Goal: Task Accomplishment & Management: Use online tool/utility

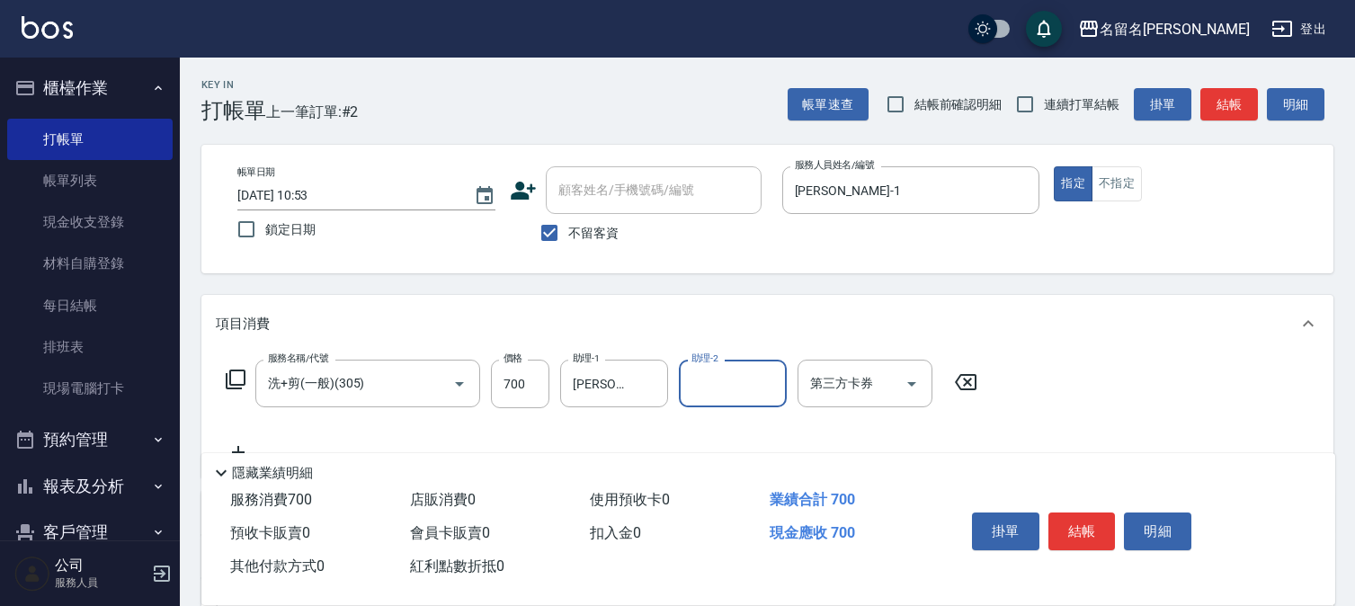
scroll to position [228, 0]
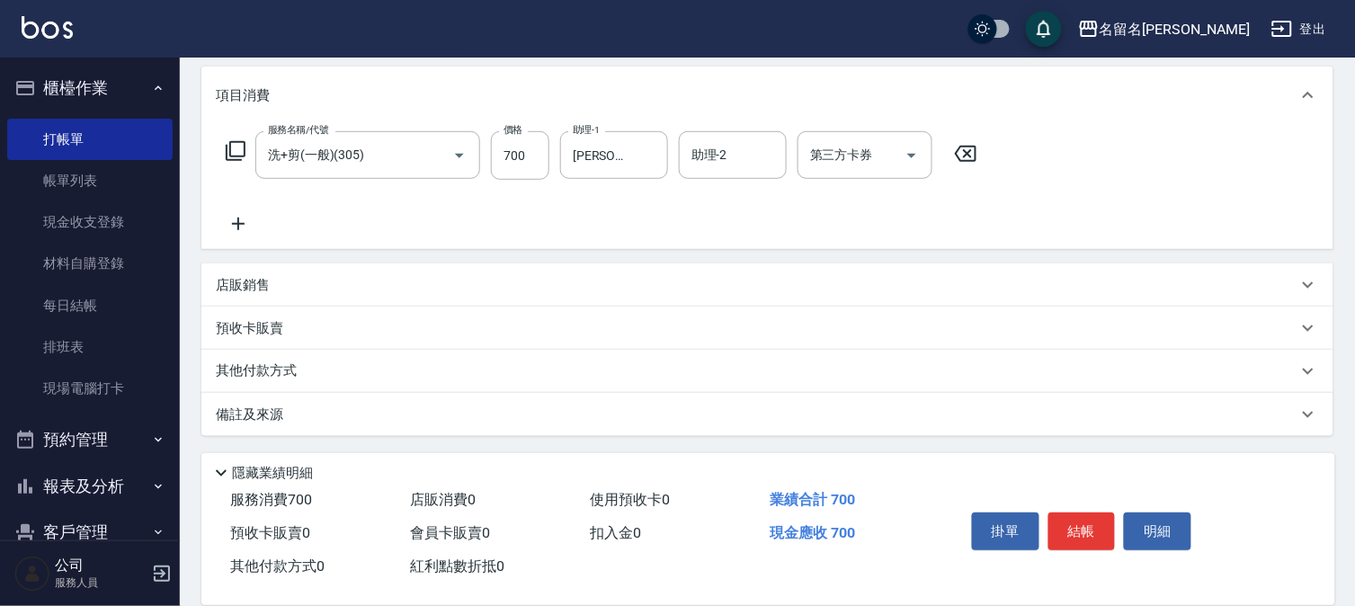
click at [232, 218] on icon at bounding box center [238, 224] width 45 height 22
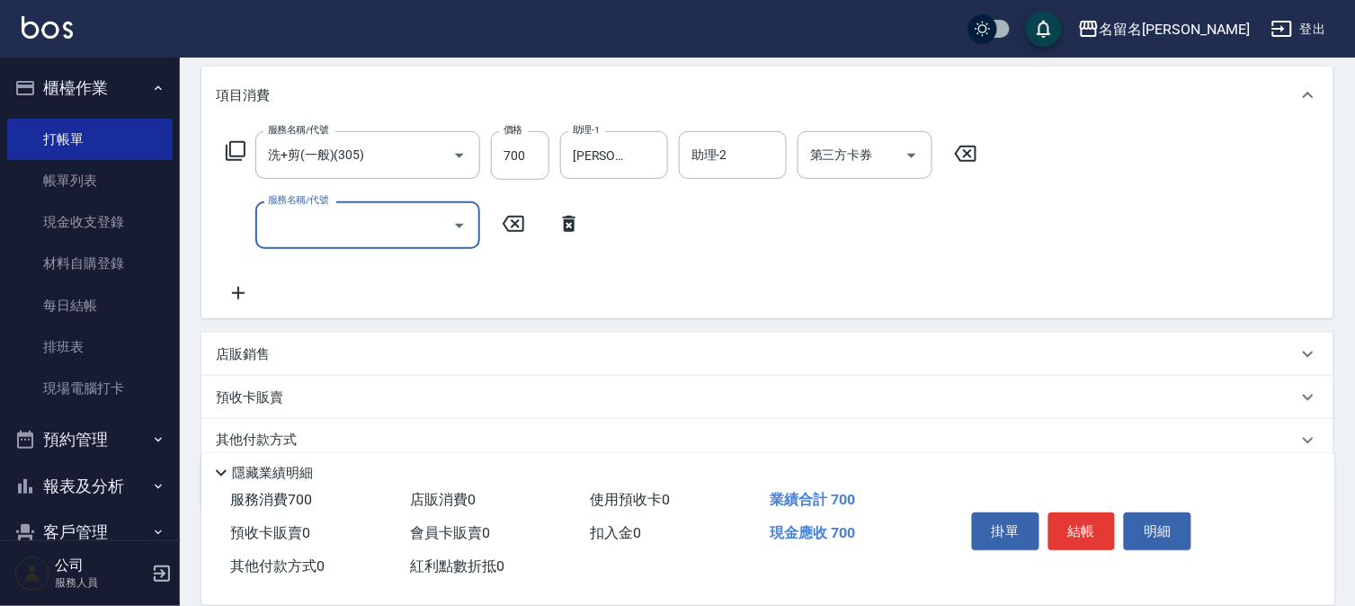
click at [312, 232] on input "服務名稱/代號" at bounding box center [354, 224] width 182 height 31
type input "頭皮養護B(528)"
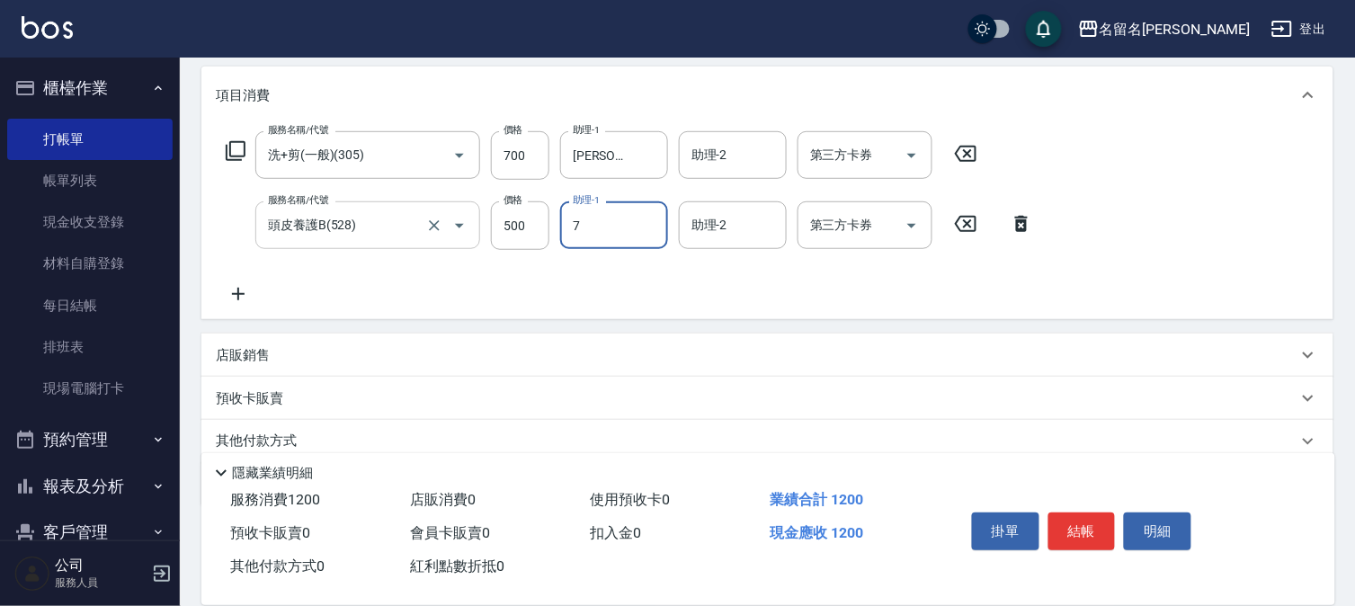
type input "[PERSON_NAME]-7"
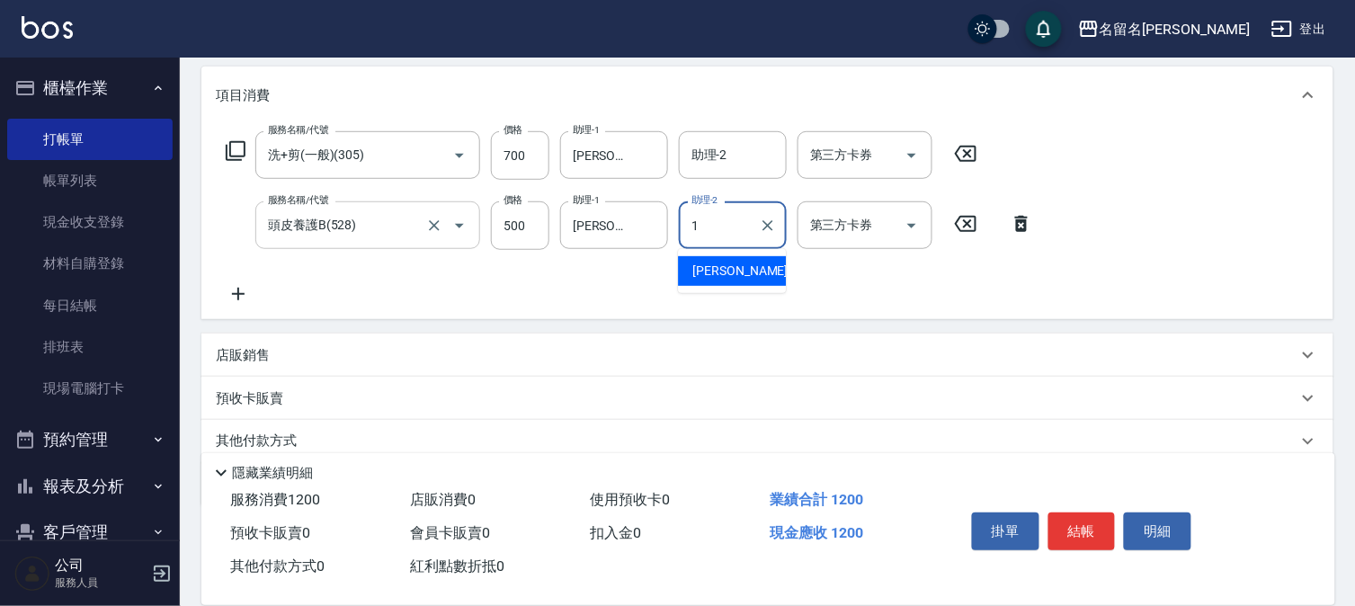
type input "[PERSON_NAME]-1"
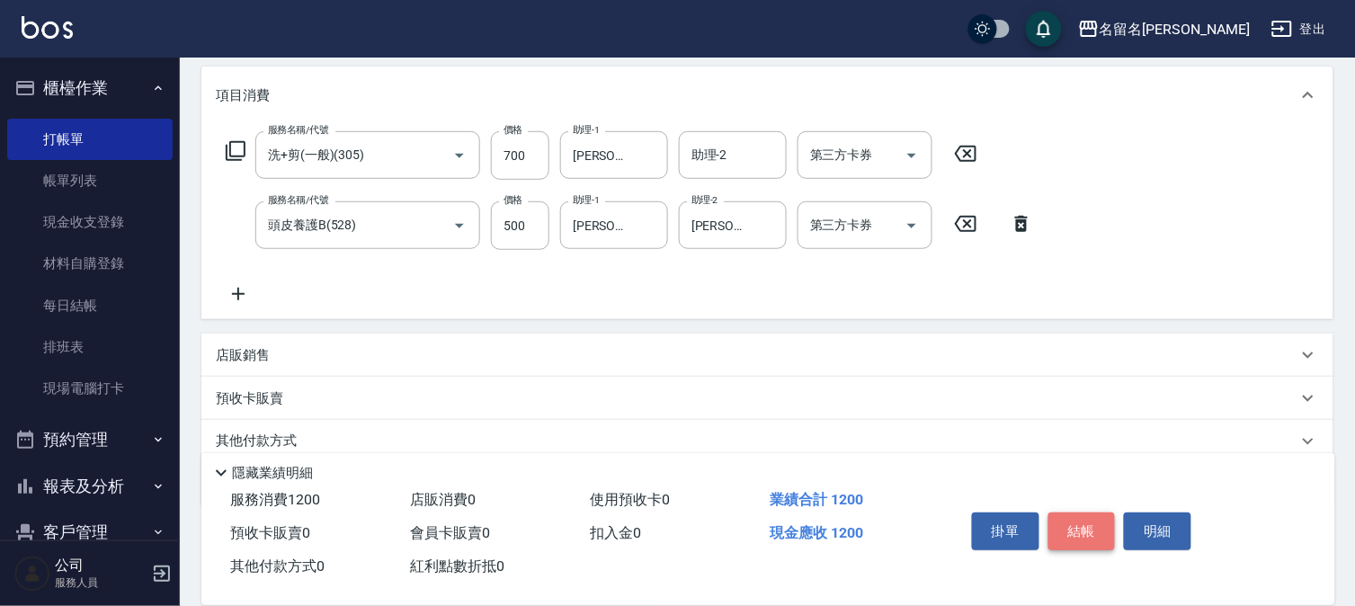
click at [1097, 532] on button "結帳" at bounding box center [1081, 531] width 67 height 38
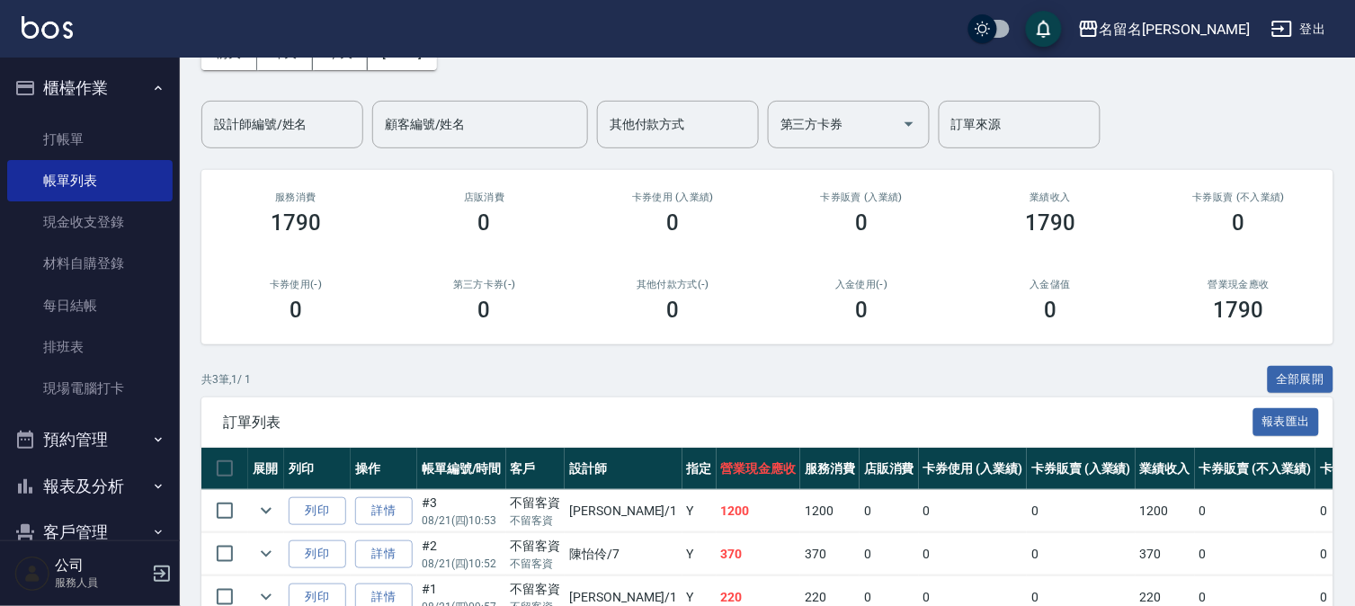
scroll to position [207, 0]
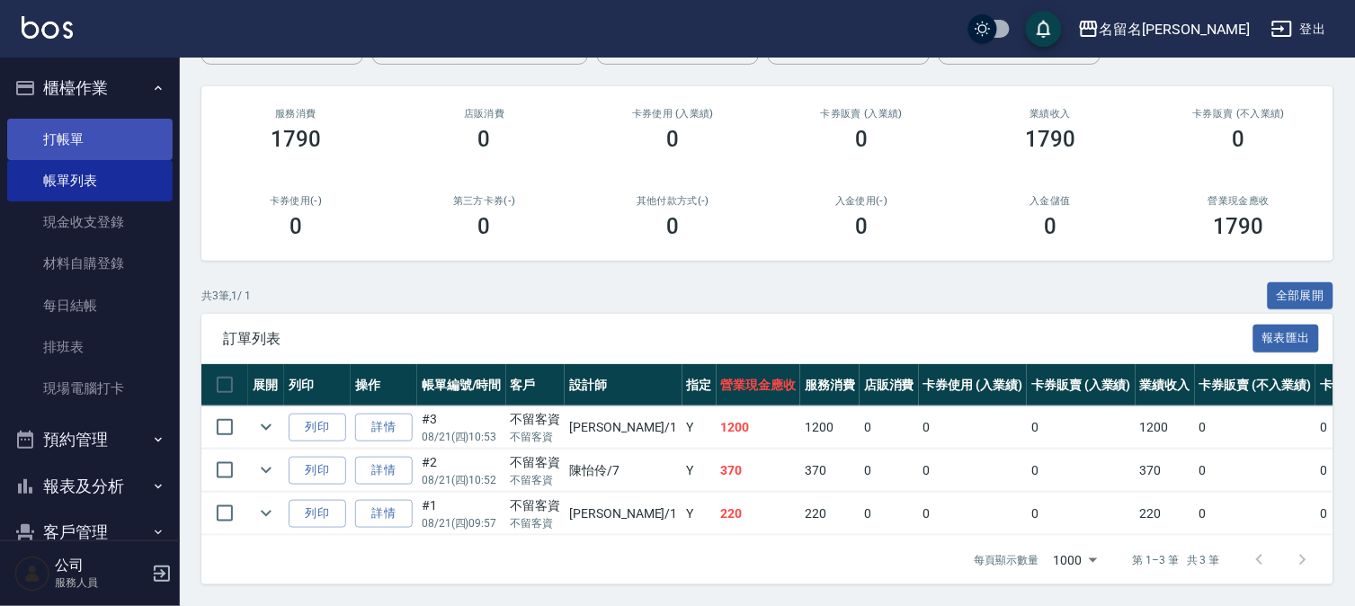
click at [85, 140] on link "打帳單" at bounding box center [89, 139] width 165 height 41
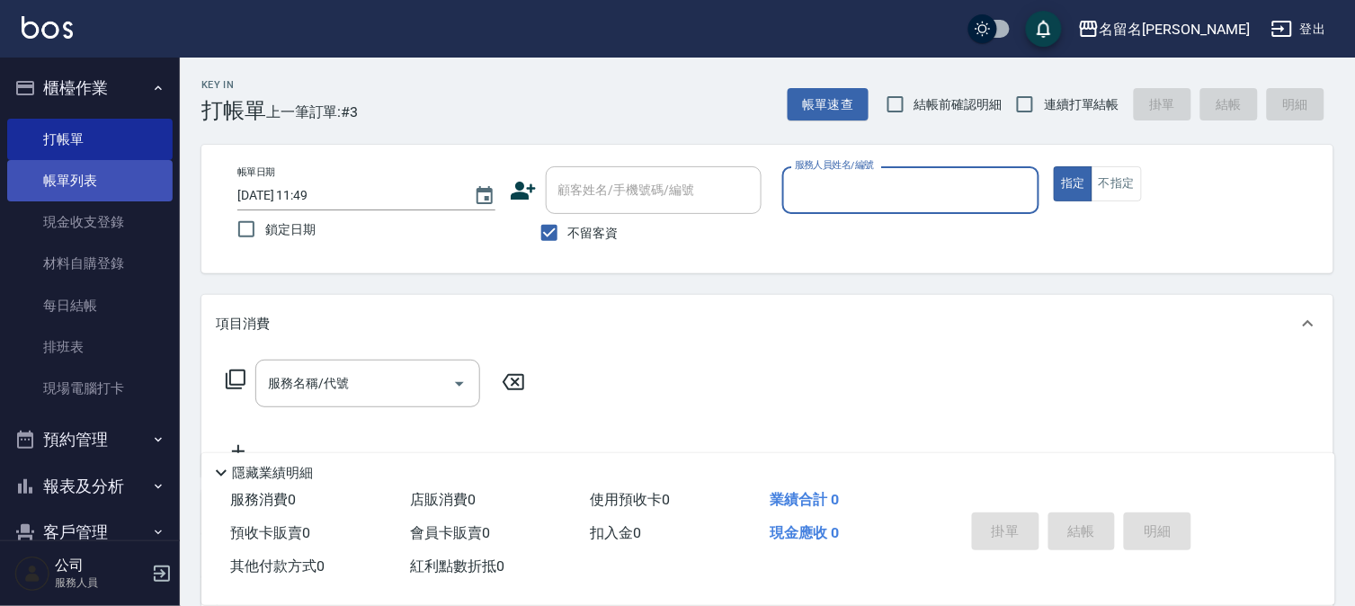
click at [95, 172] on link "帳單列表" at bounding box center [89, 180] width 165 height 41
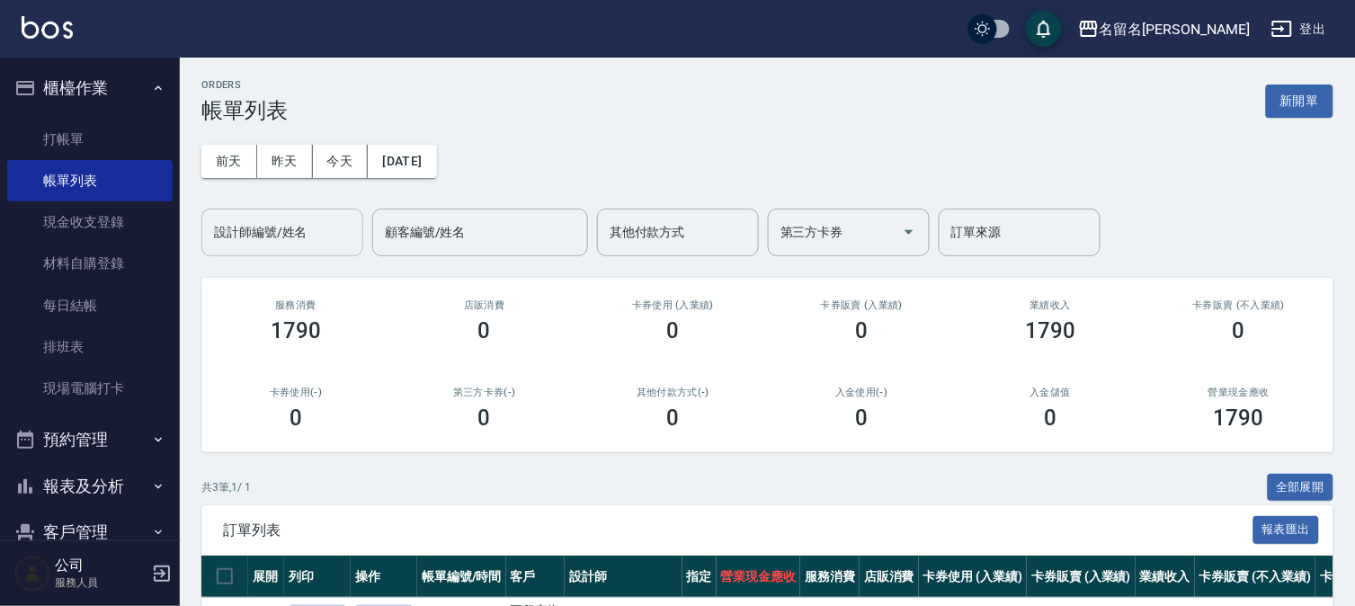
click at [292, 232] on input "設計師編號/姓名" at bounding box center [282, 232] width 146 height 31
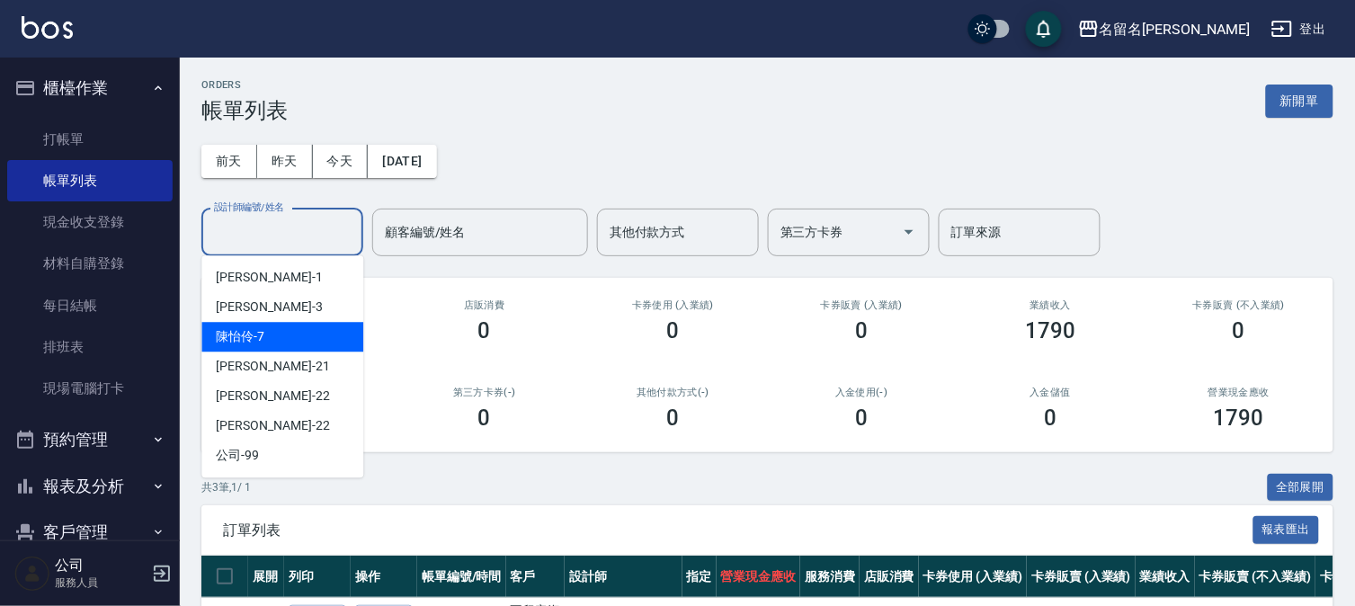
click at [297, 331] on div "[PERSON_NAME]-7" at bounding box center [282, 337] width 162 height 30
type input "[PERSON_NAME]-7"
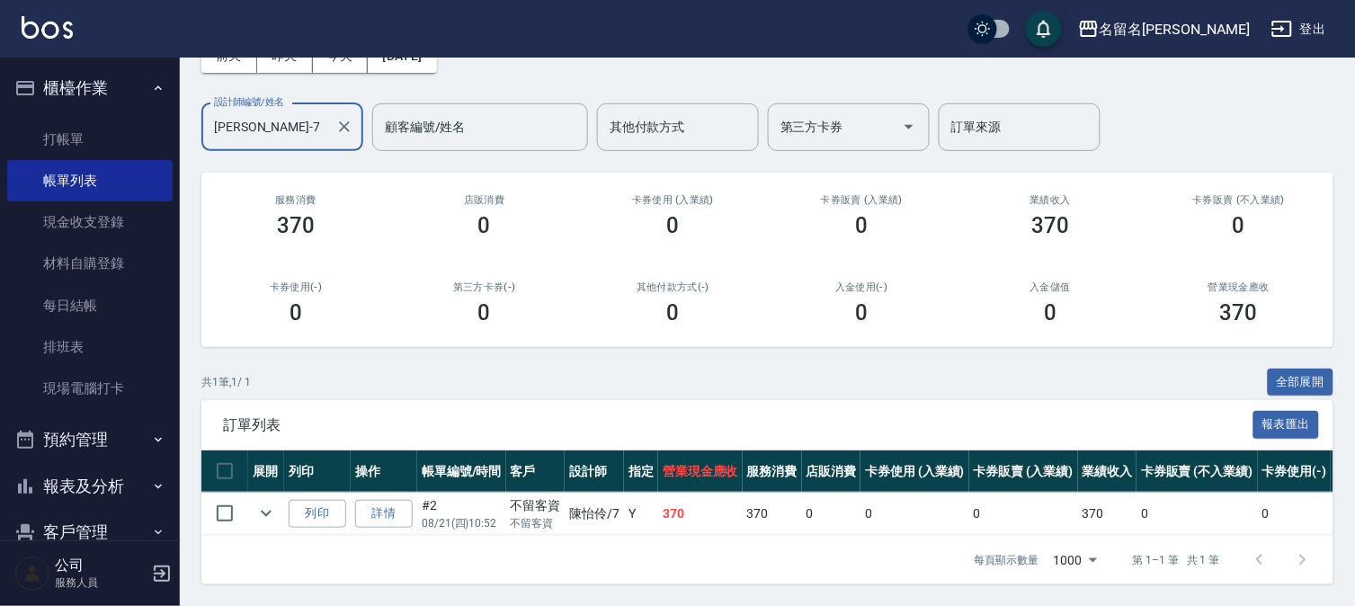
scroll to position [120, 0]
click at [52, 136] on link "打帳單" at bounding box center [89, 139] width 165 height 41
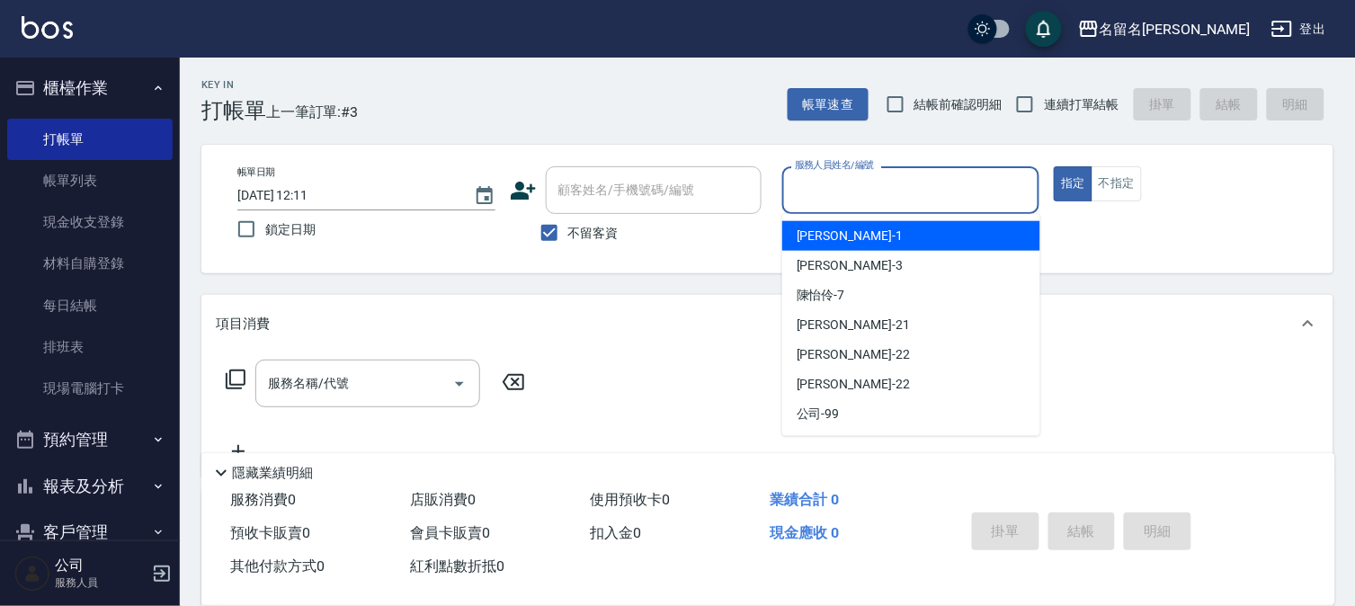
click at [937, 183] on input "服務人員姓名/編號" at bounding box center [911, 189] width 242 height 31
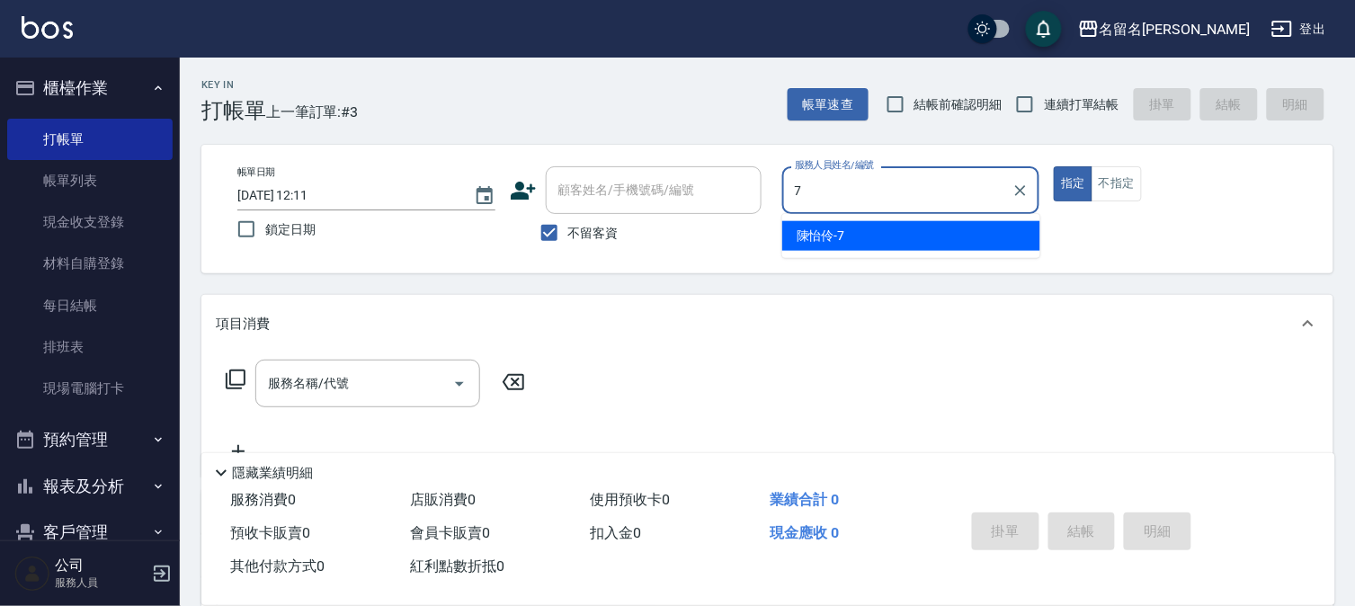
type input "[PERSON_NAME]-7"
type button "true"
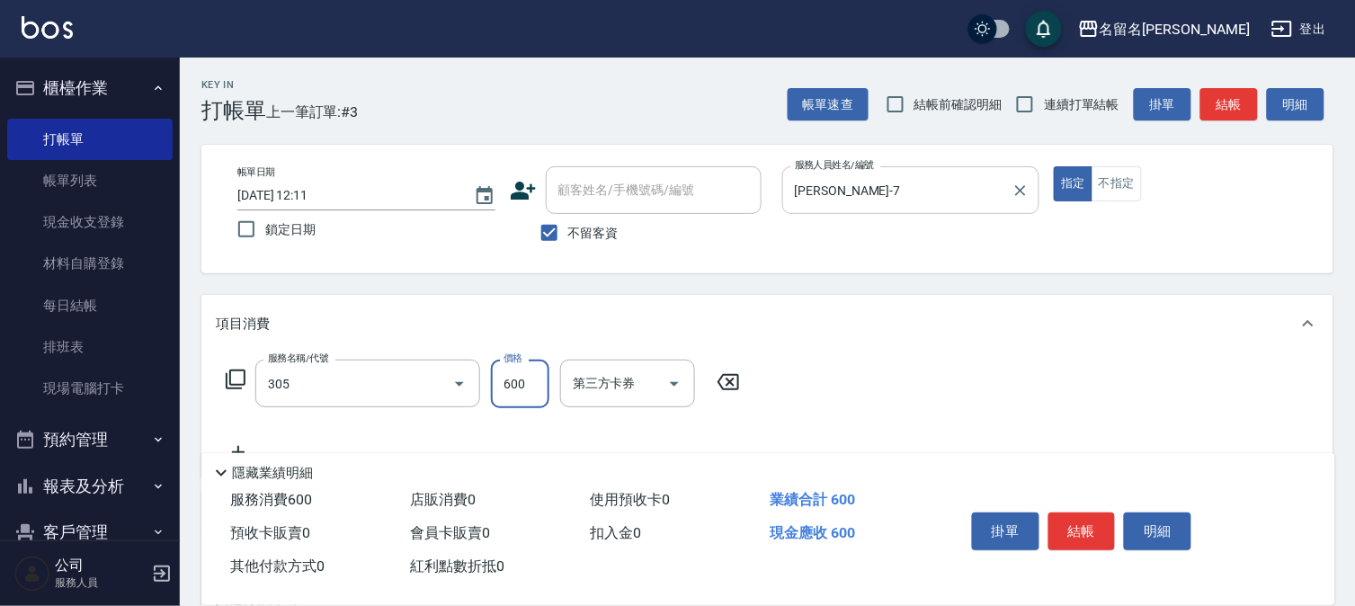
type input "洗+剪(一般)(305)"
type input "700"
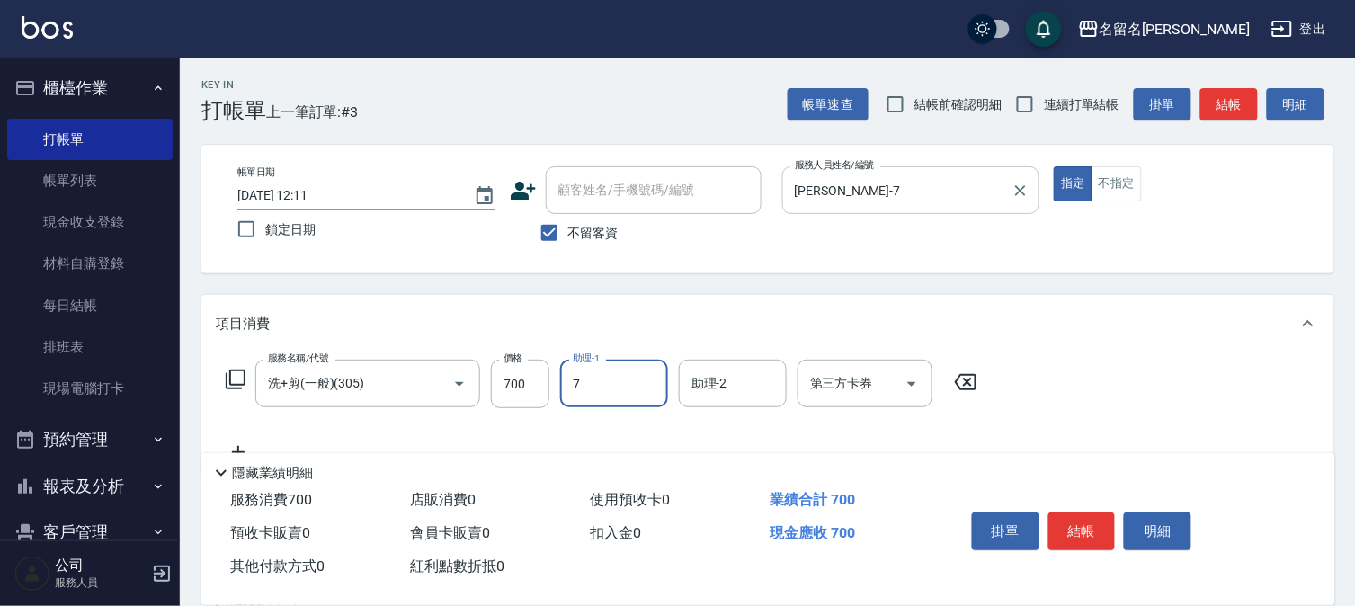
type input "[PERSON_NAME]-7"
click at [1091, 542] on button "結帳" at bounding box center [1081, 531] width 67 height 38
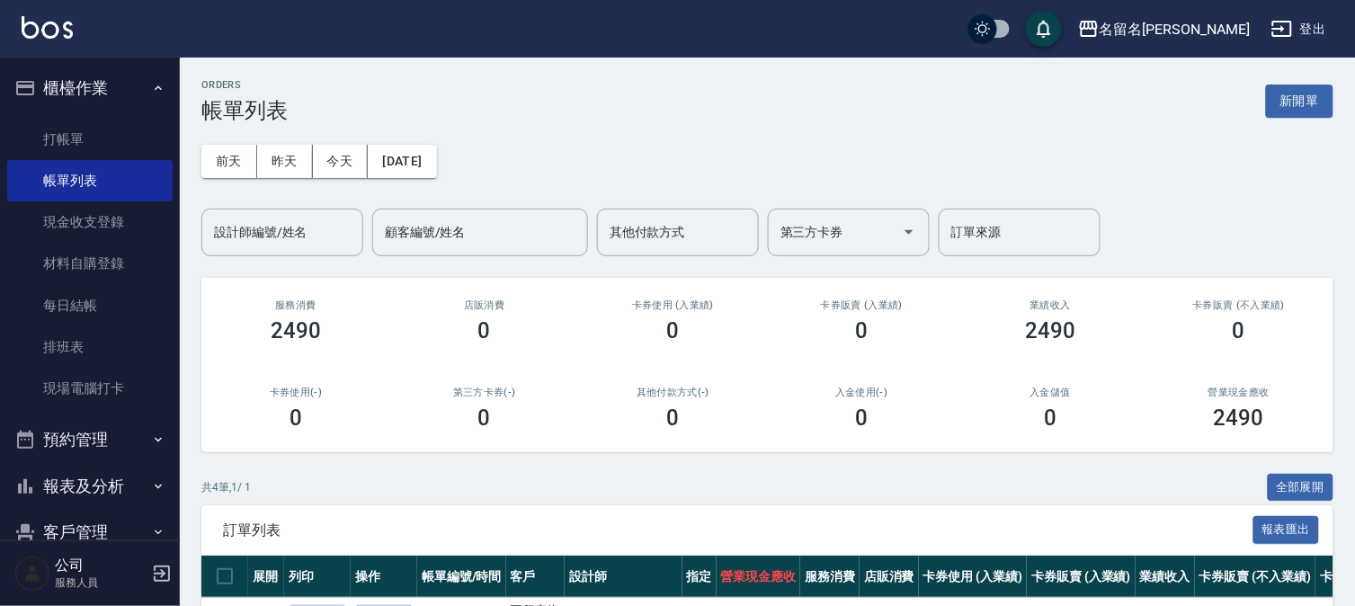
click at [103, 130] on link "打帳單" at bounding box center [89, 139] width 165 height 41
